Goal: Task Accomplishment & Management: Use online tool/utility

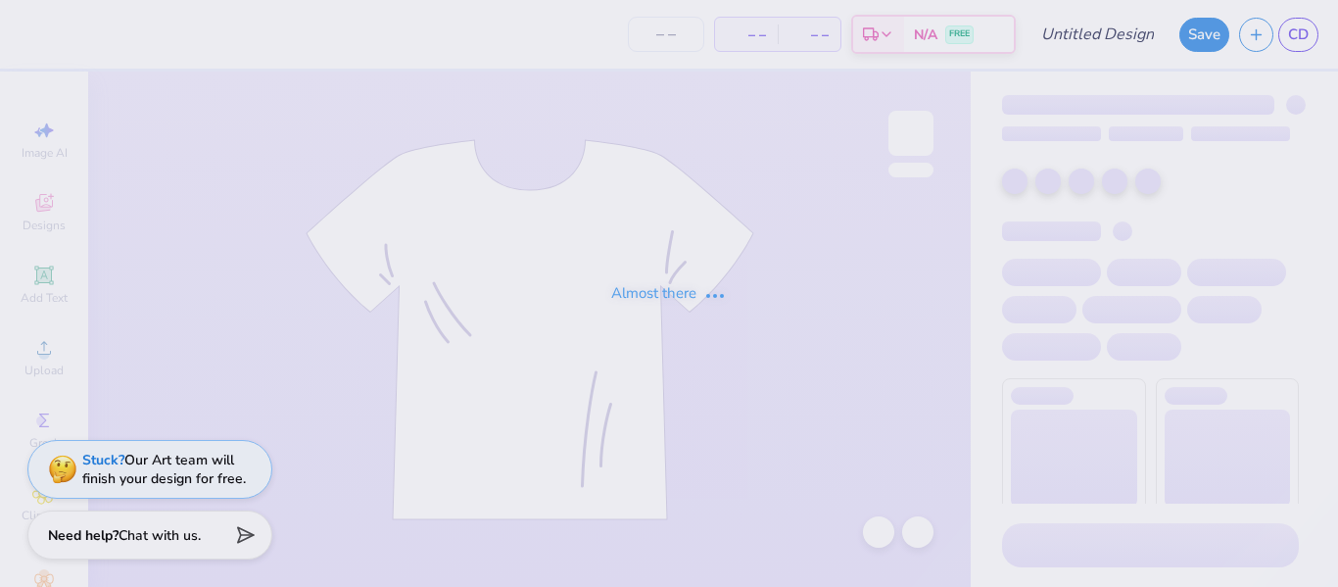
type input "heart wings"
type input "24"
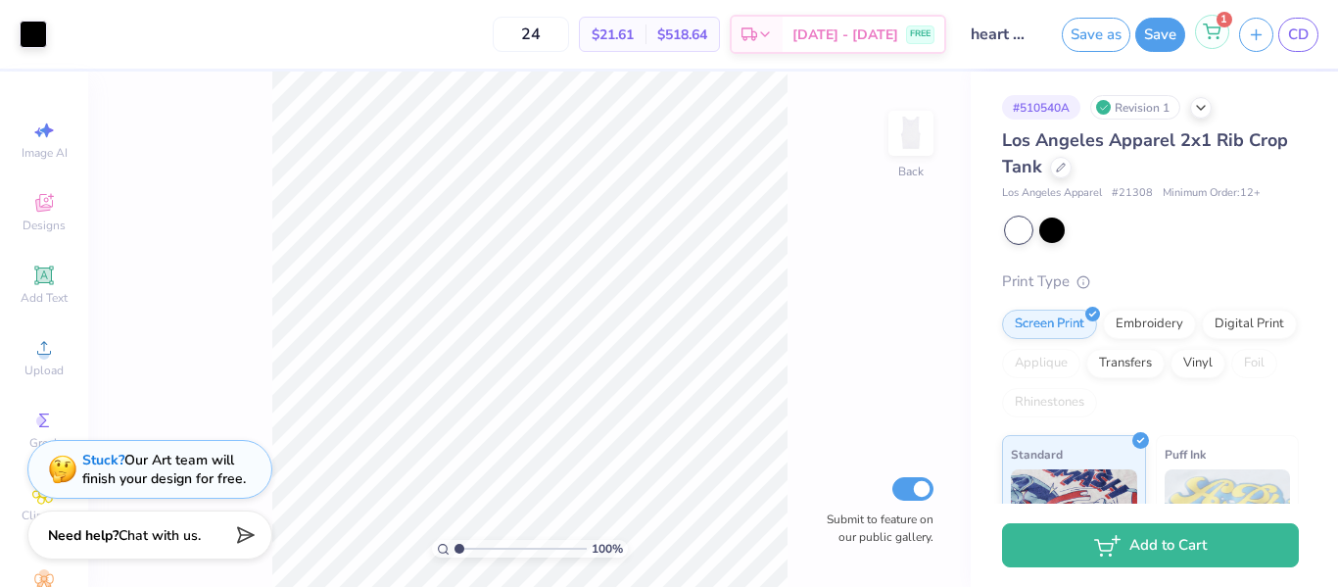
click at [1215, 46] on div "1" at bounding box center [1212, 32] width 34 height 34
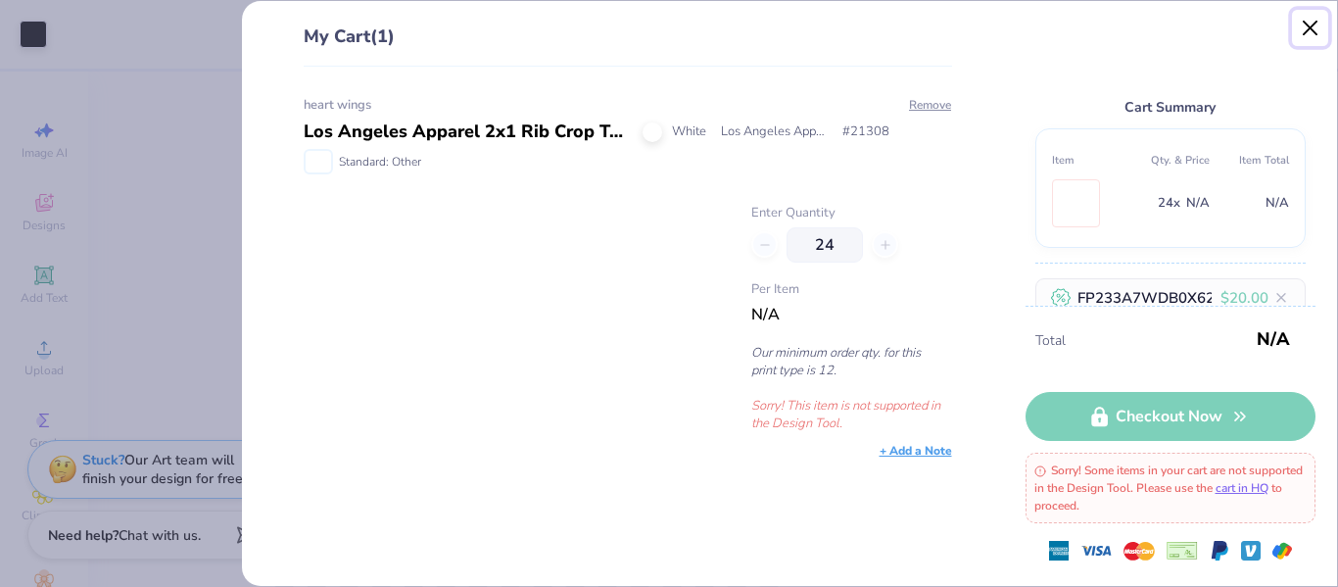
click at [1307, 31] on button "Close" at bounding box center [1310, 28] width 37 height 37
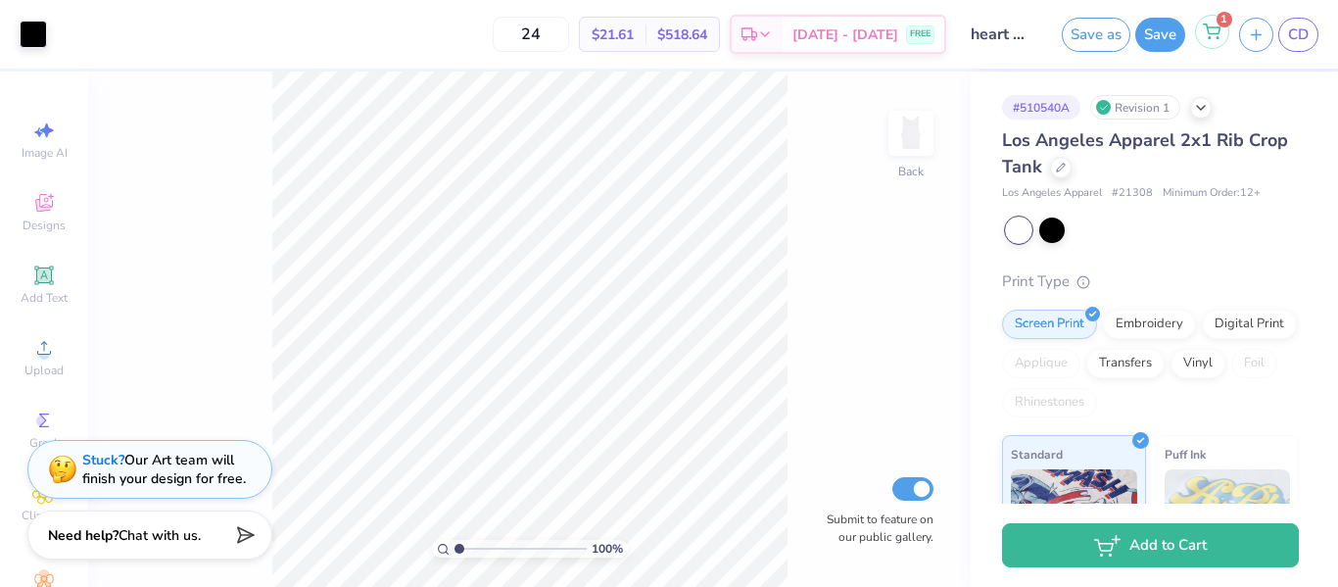
click at [1207, 34] on icon at bounding box center [1211, 32] width 18 height 16
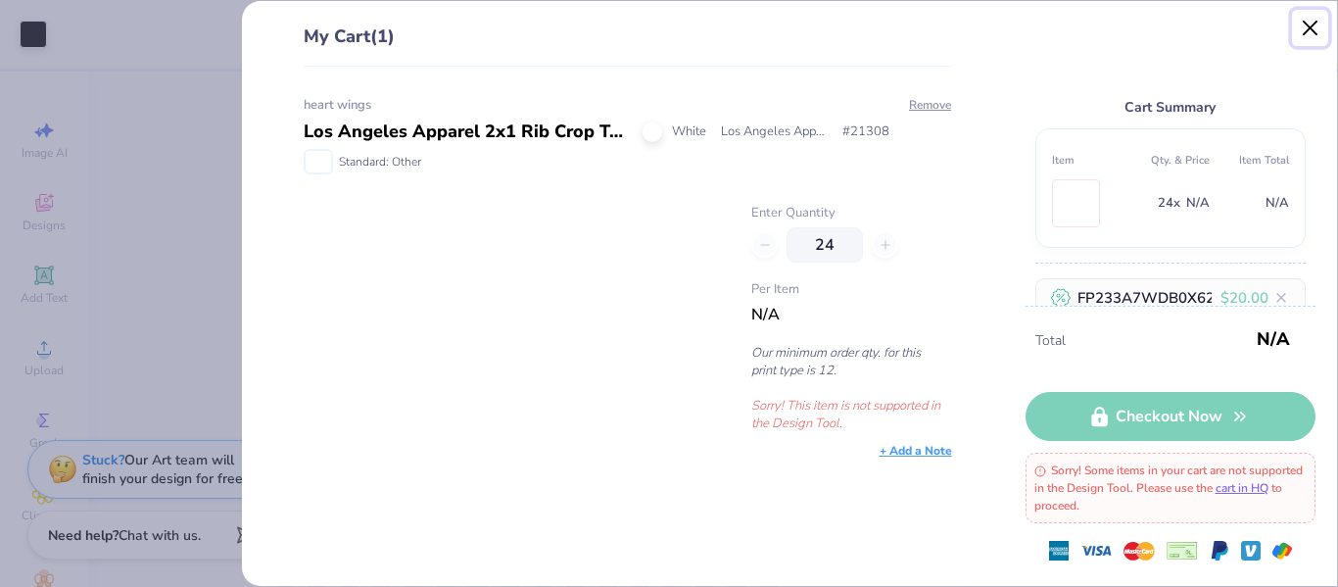
click at [1305, 27] on button "Close" at bounding box center [1310, 28] width 37 height 37
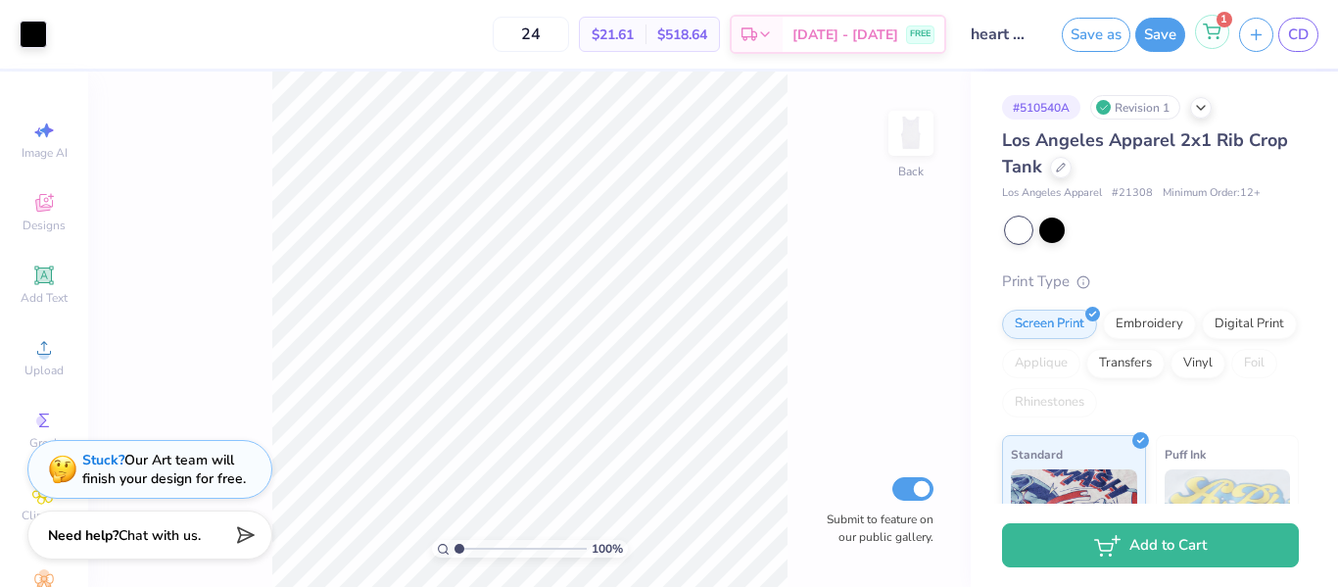
click at [1219, 42] on div "1" at bounding box center [1212, 32] width 34 height 34
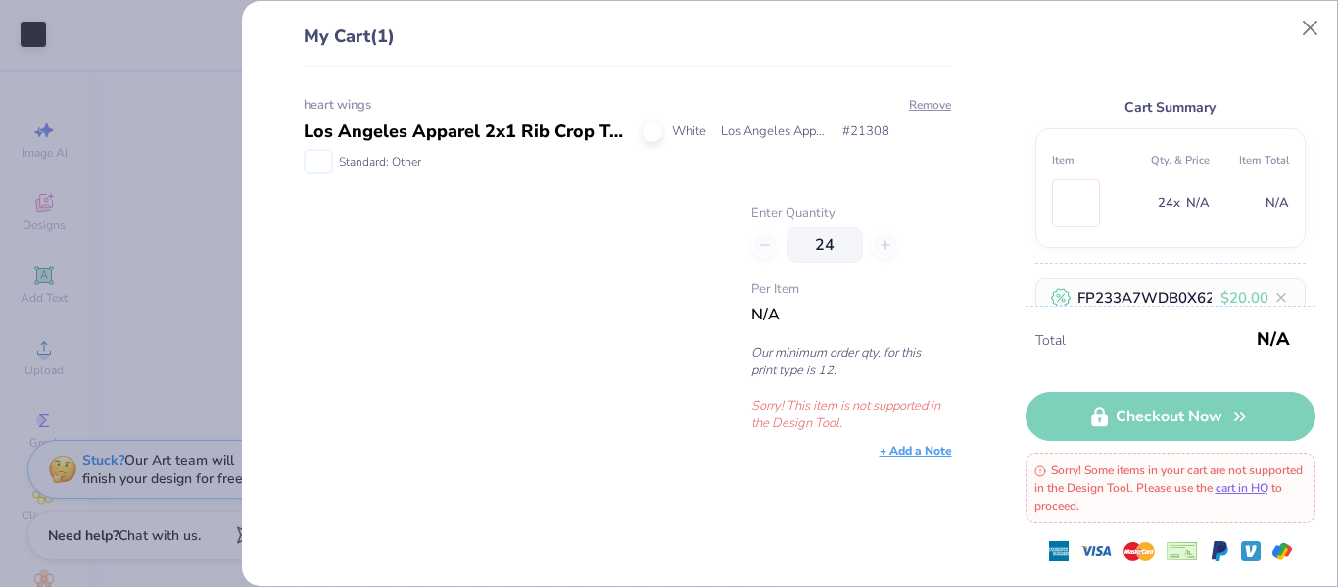
scroll to position [192, 0]
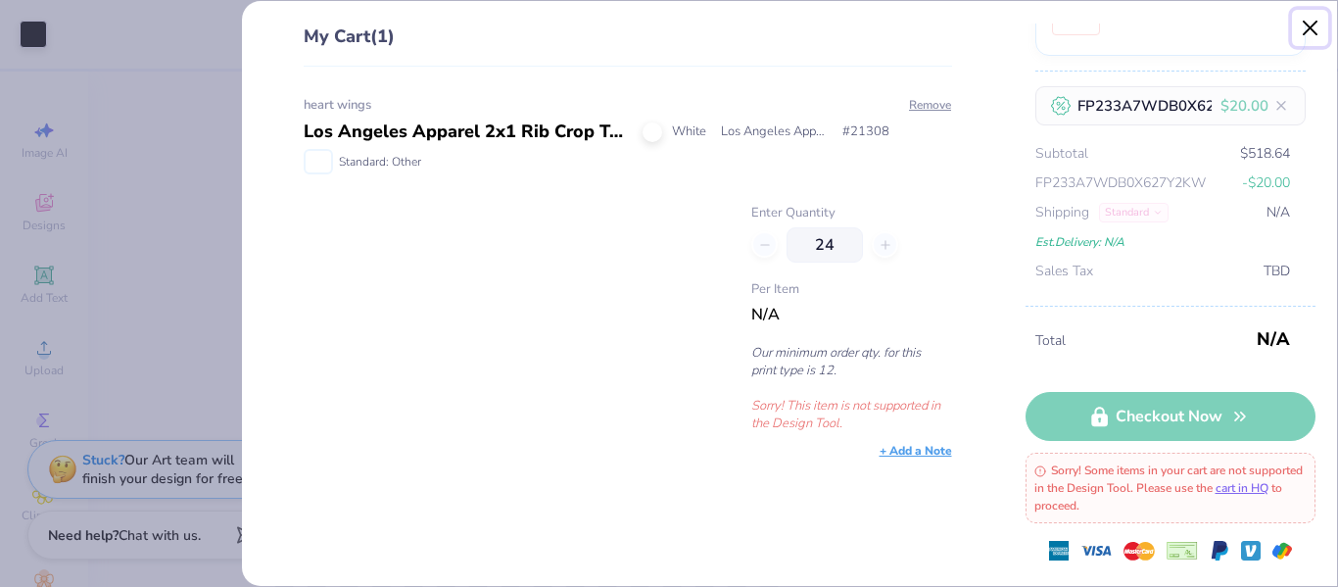
click at [1312, 24] on button "Close" at bounding box center [1310, 28] width 37 height 37
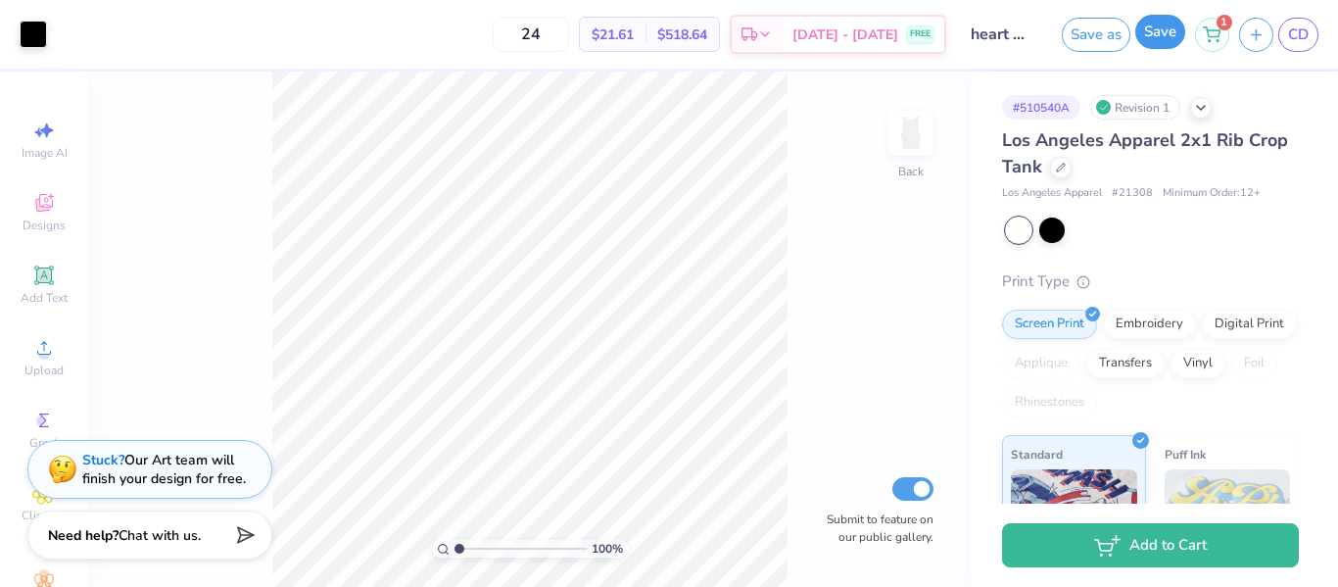
click at [1150, 39] on button "Save" at bounding box center [1160, 32] width 50 height 34
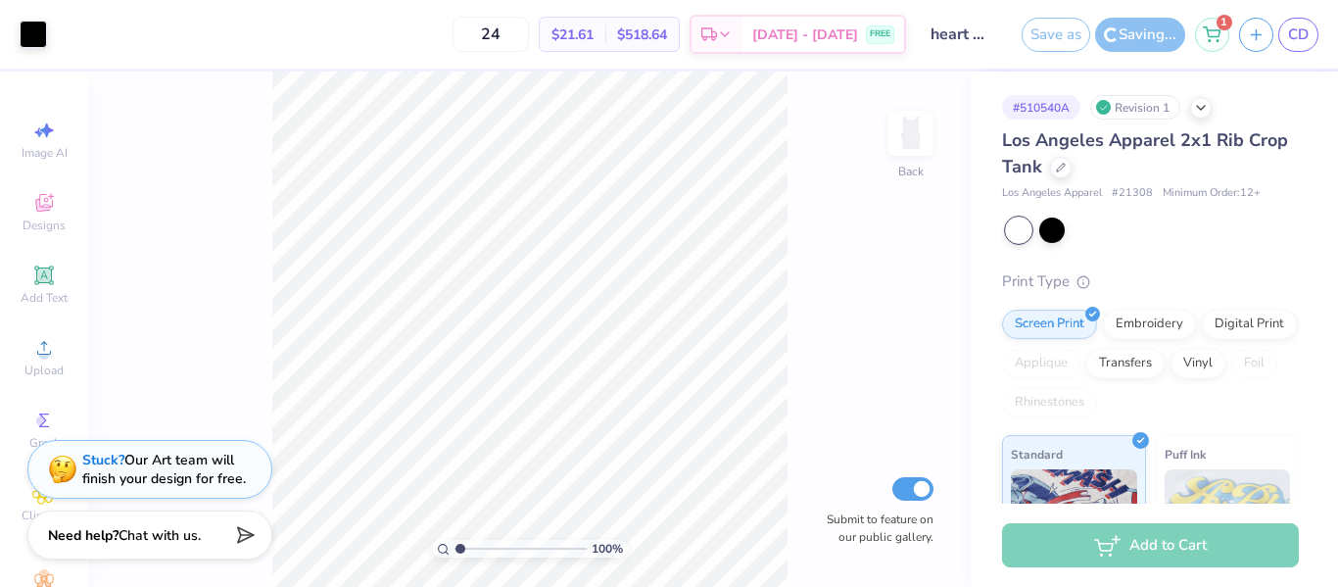
type input "1"
click at [457, 542] on input "range" at bounding box center [520, 549] width 132 height 18
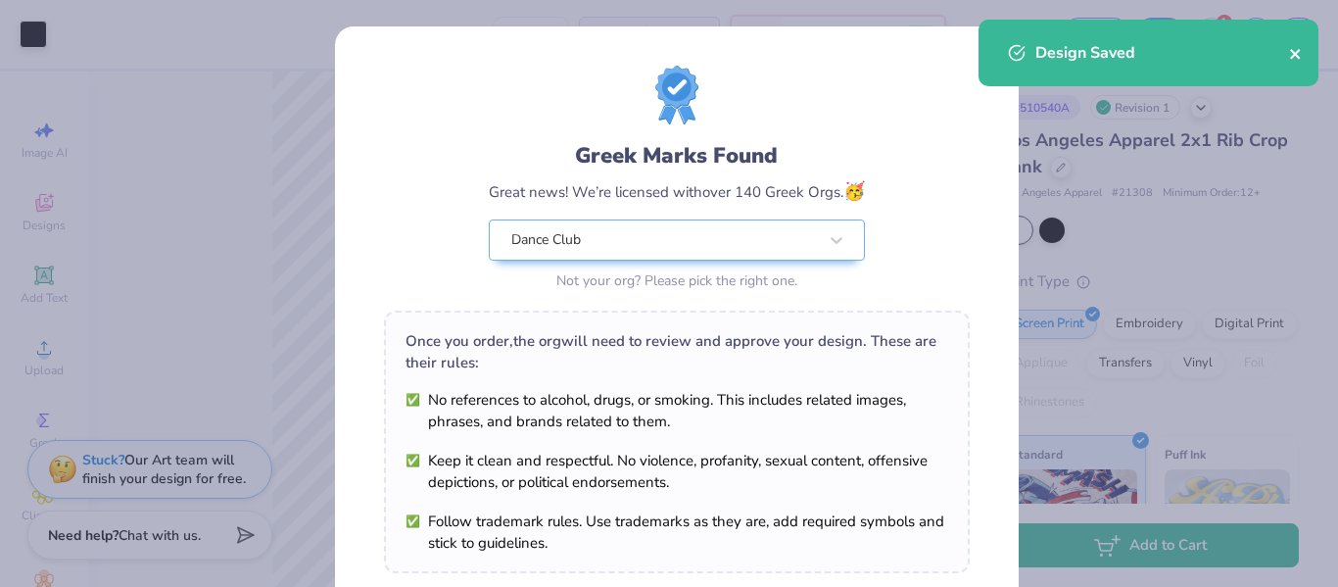
click at [1292, 53] on icon "close" at bounding box center [1296, 54] width 14 height 16
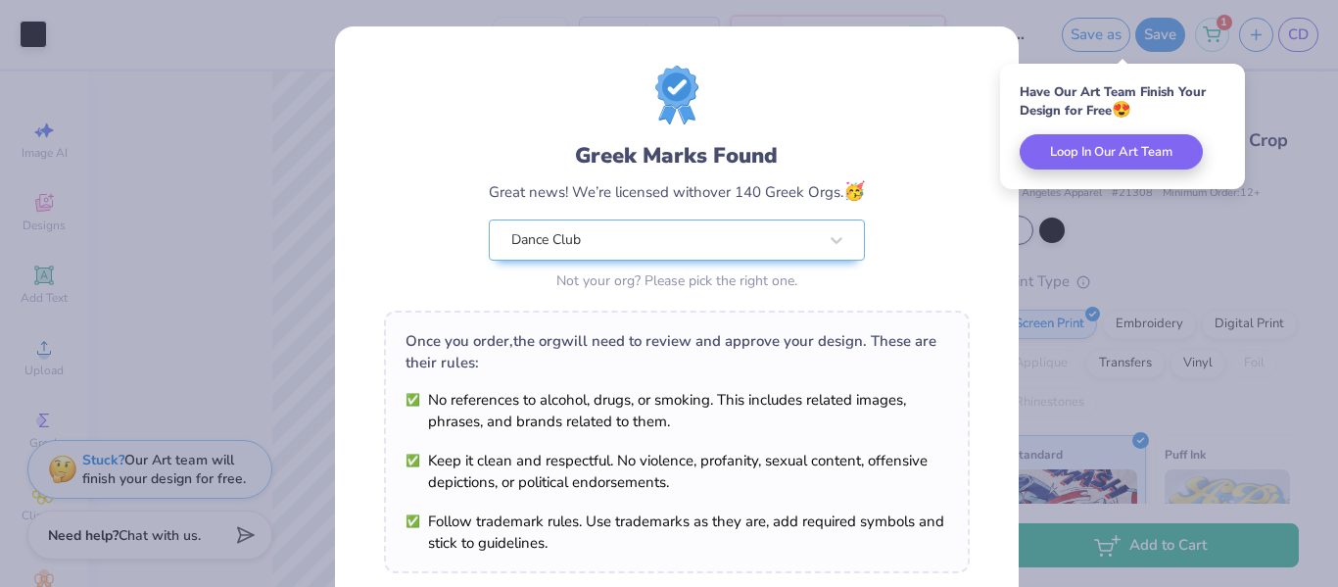
scroll to position [331, 0]
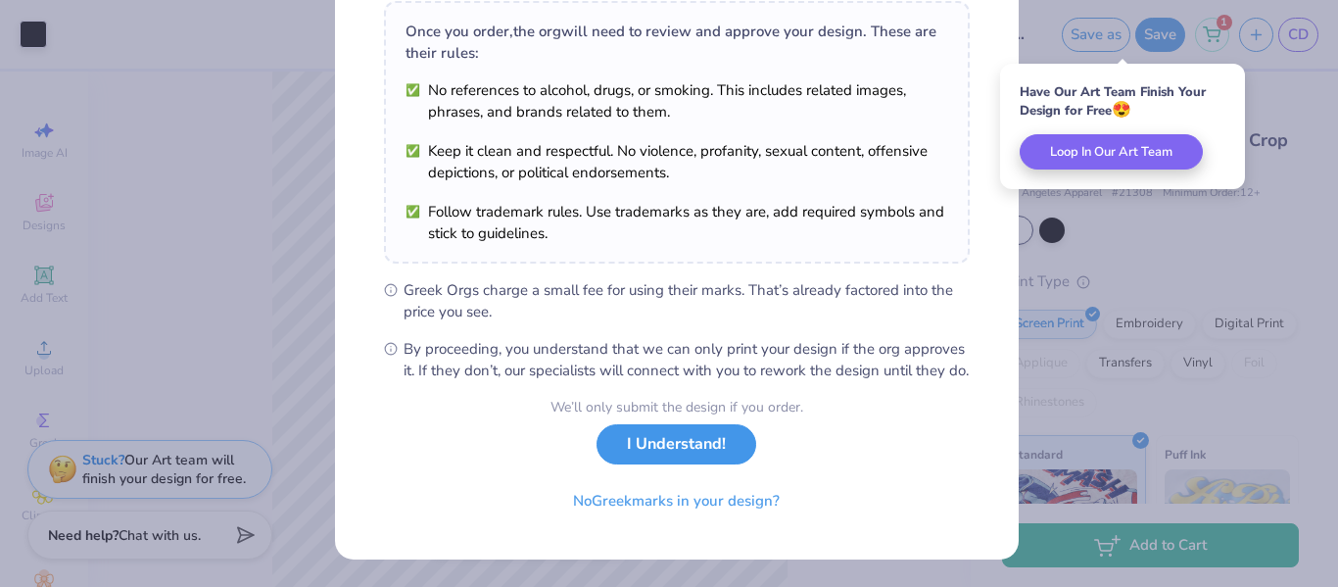
click at [649, 451] on button "I Understand!" at bounding box center [676, 444] width 160 height 40
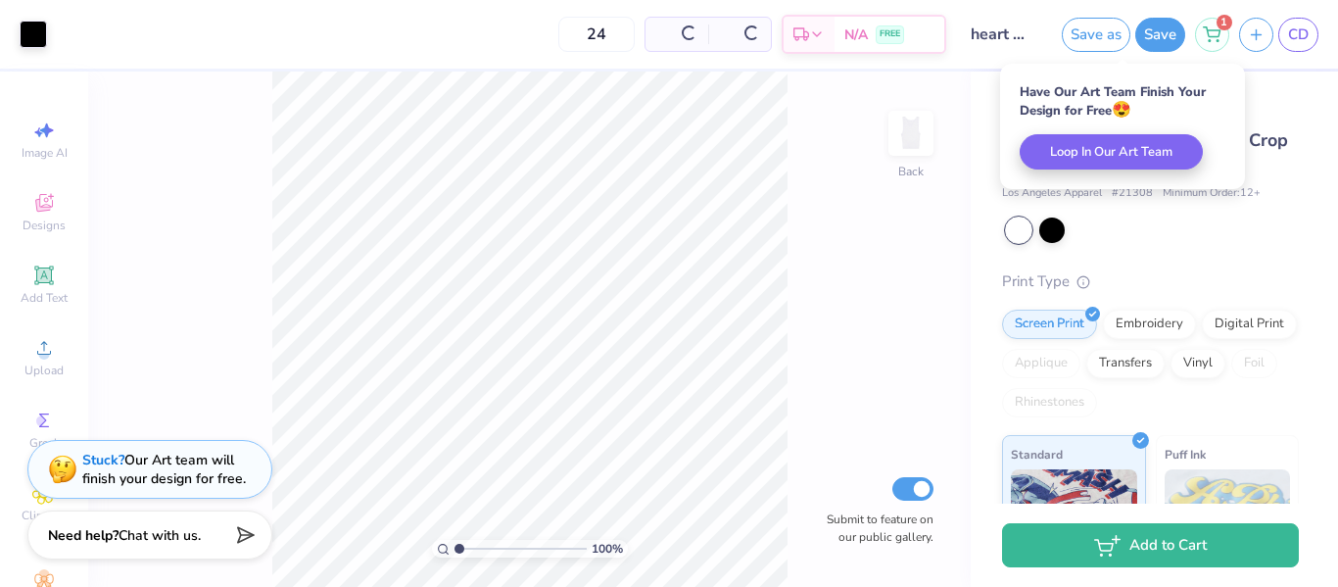
scroll to position [43, 0]
